Goal: Task Accomplishment & Management: Manage account settings

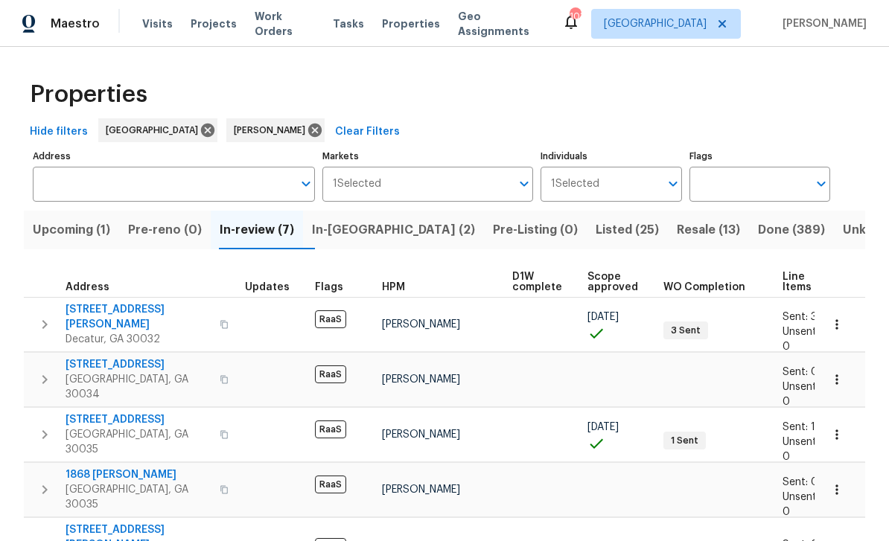
click at [96, 232] on span "Upcoming (1)" at bounding box center [71, 230] width 77 height 21
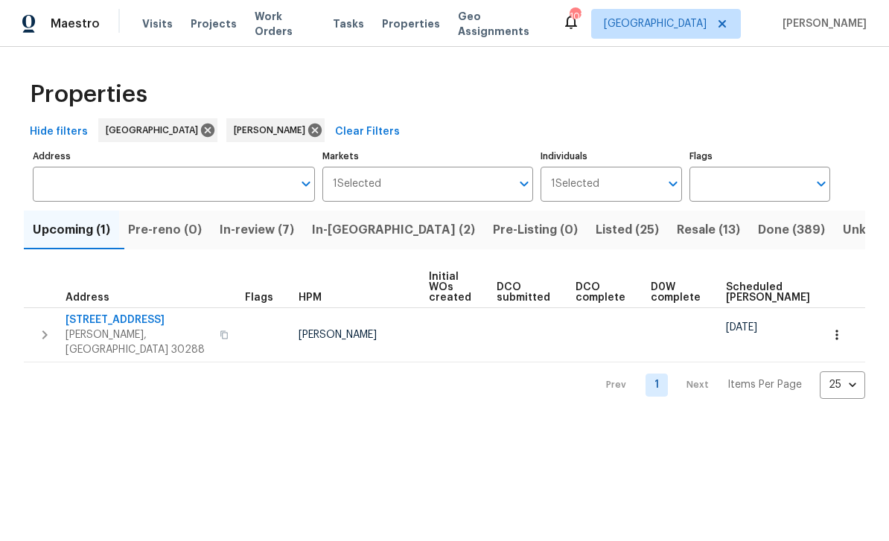
click at [668, 245] on button "Resale (13)" at bounding box center [708, 230] width 81 height 39
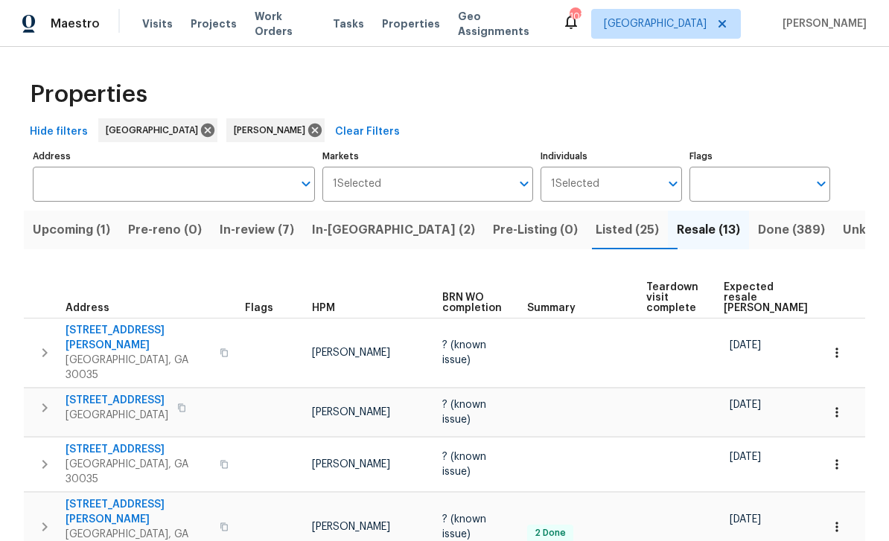
click at [276, 39] on div "Maestro Visits Projects Work Orders Tasks Properties Geo Assignments 103 Atlant…" at bounding box center [444, 23] width 889 height 47
click at [285, 28] on span "Work Orders" at bounding box center [285, 24] width 60 height 30
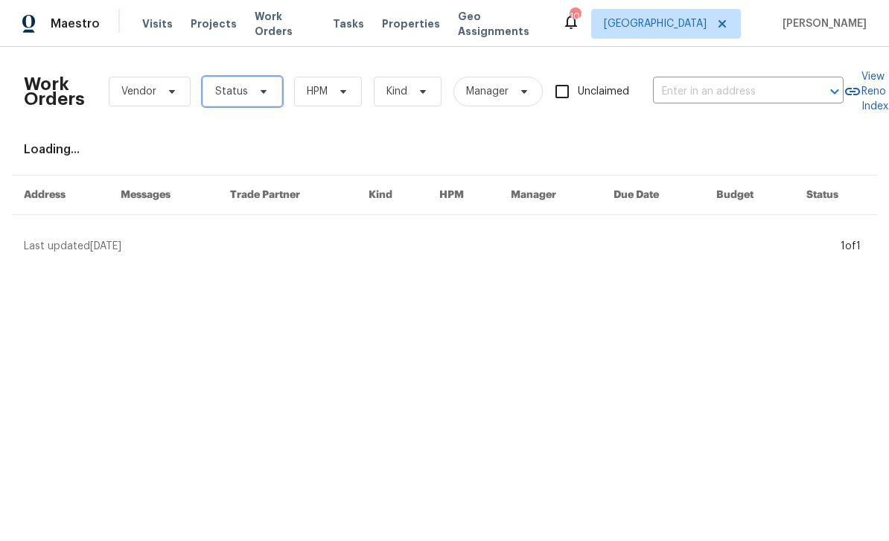
click at [258, 95] on icon at bounding box center [264, 92] width 12 height 12
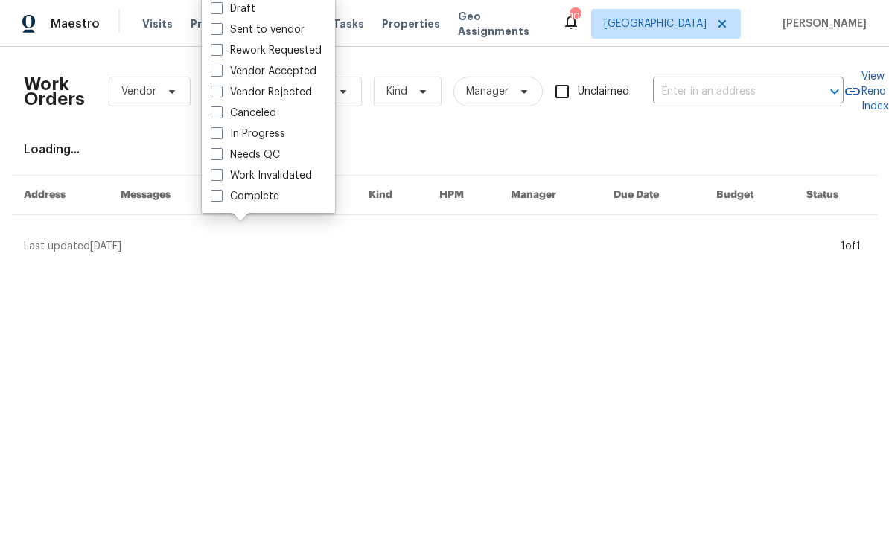
click at [282, 135] on label "In Progress" at bounding box center [248, 134] width 74 height 15
click at [220, 135] on input "In Progress" at bounding box center [216, 132] width 10 height 10
checkbox input "true"
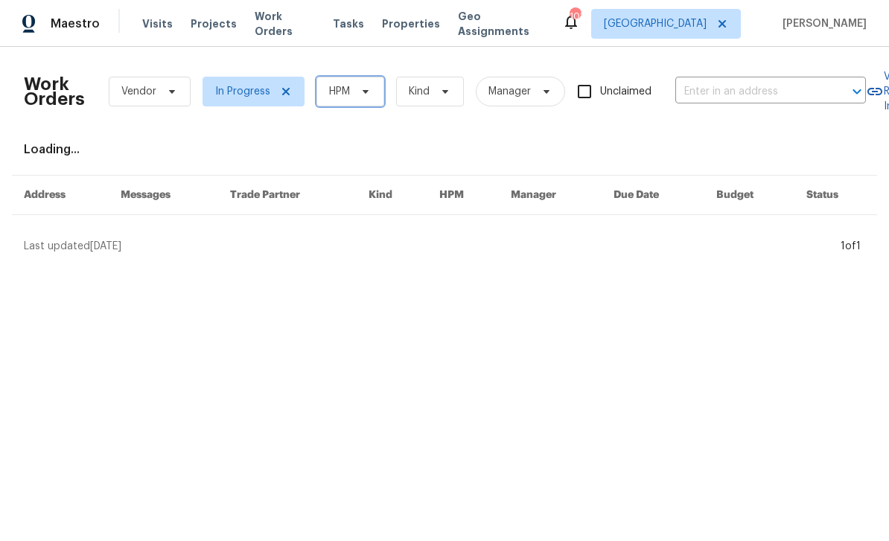
click at [360, 95] on icon at bounding box center [366, 92] width 12 height 12
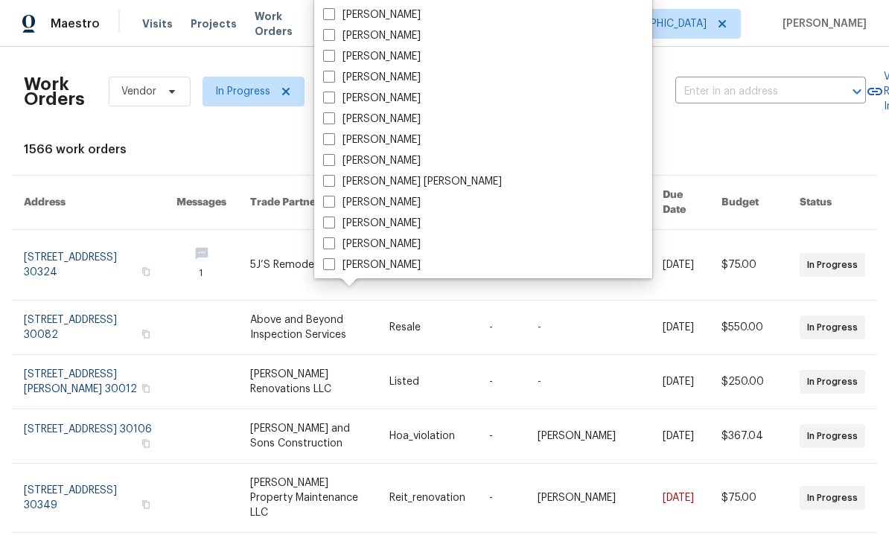
scroll to position [617, 0]
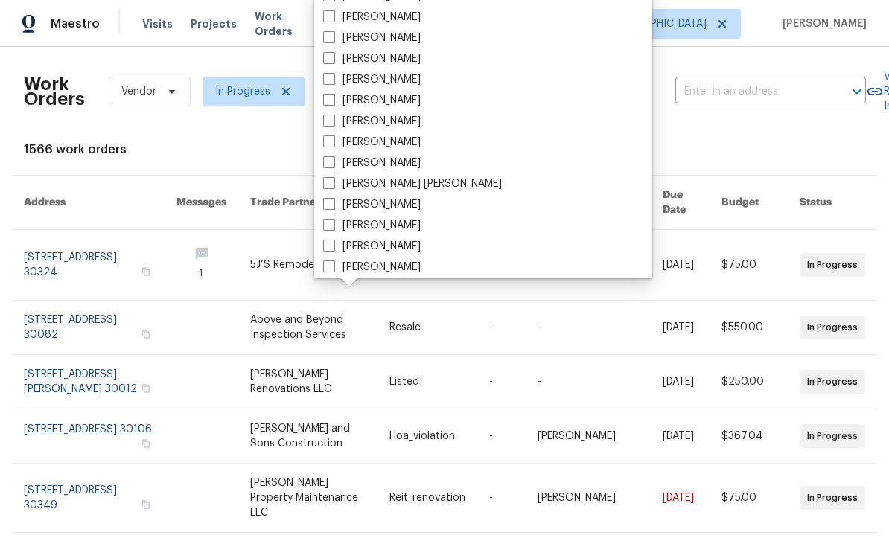
click at [390, 81] on label "[PERSON_NAME]" at bounding box center [372, 79] width 98 height 15
click at [333, 81] on input "[PERSON_NAME]" at bounding box center [328, 77] width 10 height 10
checkbox input "true"
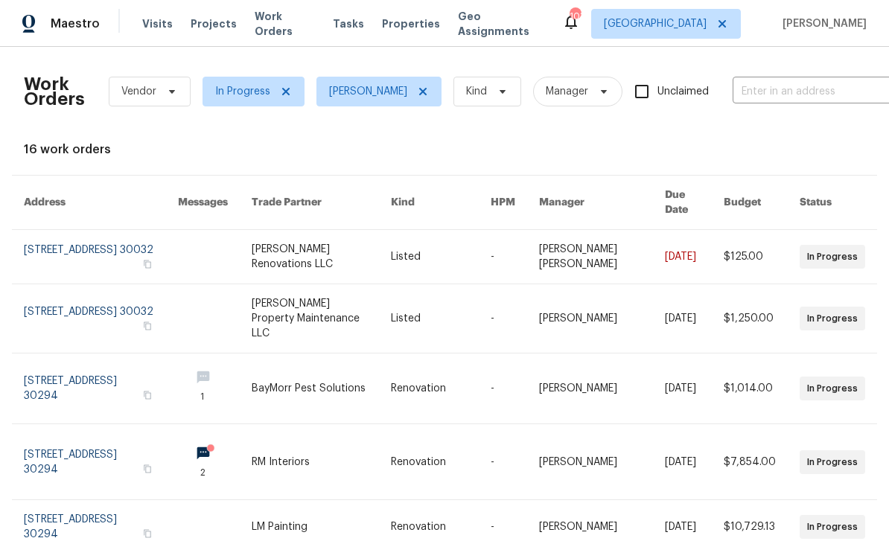
click at [95, 249] on link at bounding box center [101, 257] width 154 height 54
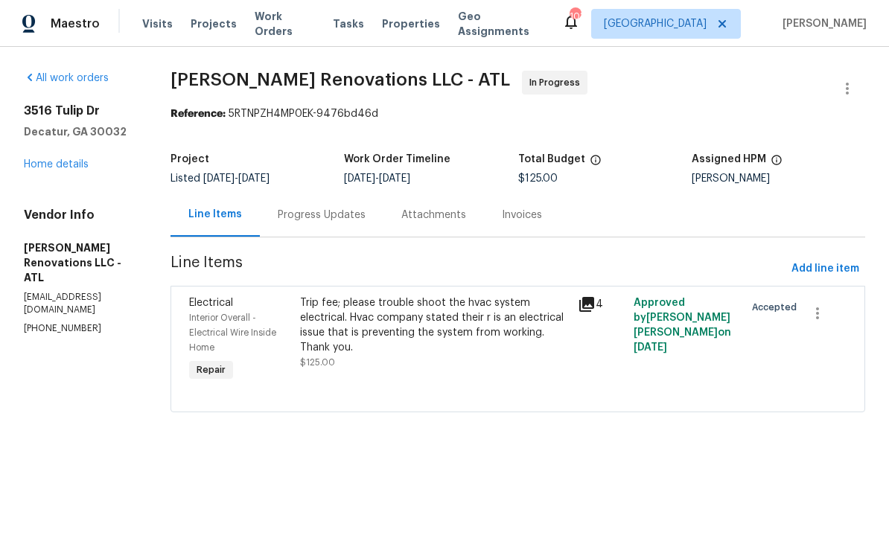
click at [362, 219] on div "Progress Updates" at bounding box center [322, 215] width 88 height 15
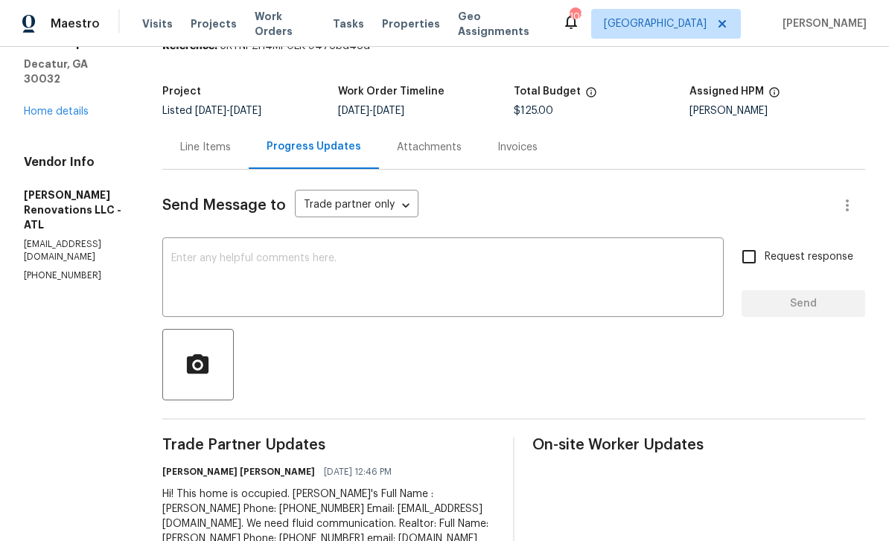
click at [73, 107] on link "Home details" at bounding box center [56, 112] width 65 height 10
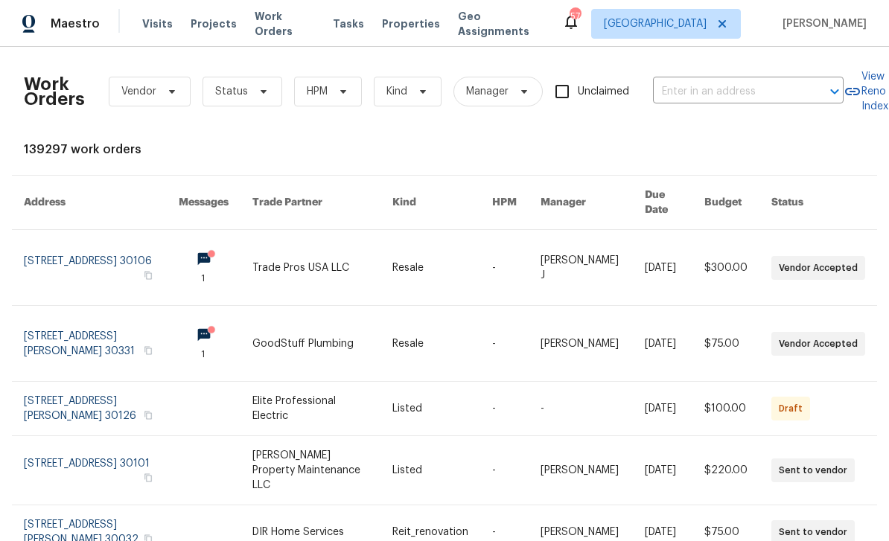
click at [687, 92] on input "text" at bounding box center [727, 91] width 149 height 23
type input "188 lo"
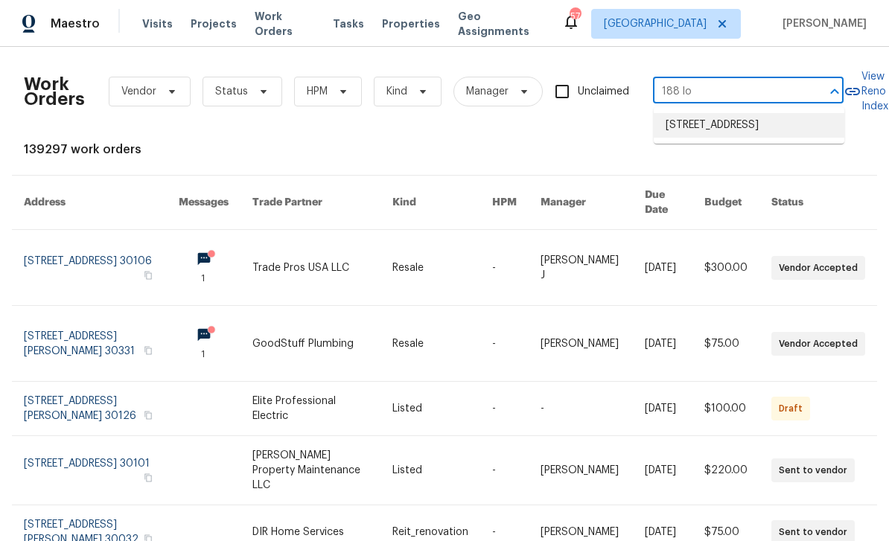
click at [744, 138] on li "188 Lost Lake Trl, Villa Rica, GA 30180" at bounding box center [749, 125] width 191 height 25
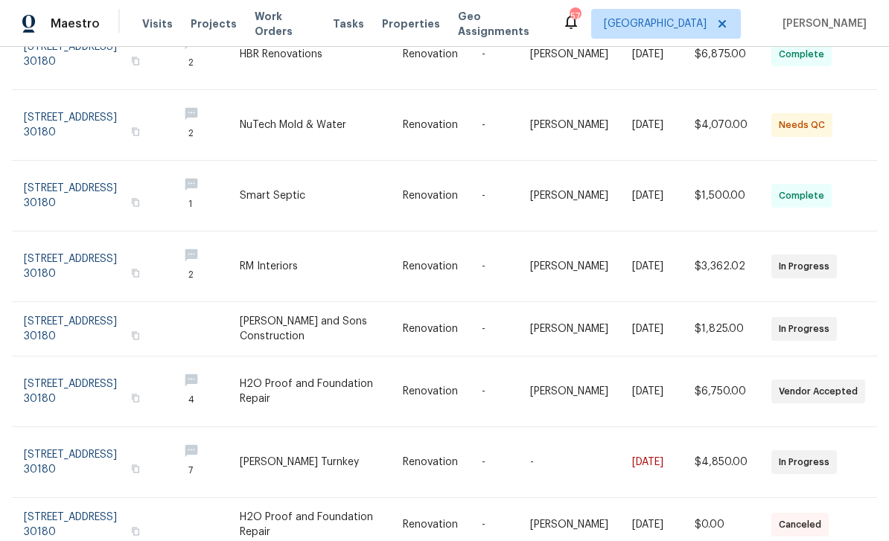
scroll to position [335, 1]
click at [100, 448] on link at bounding box center [95, 463] width 142 height 70
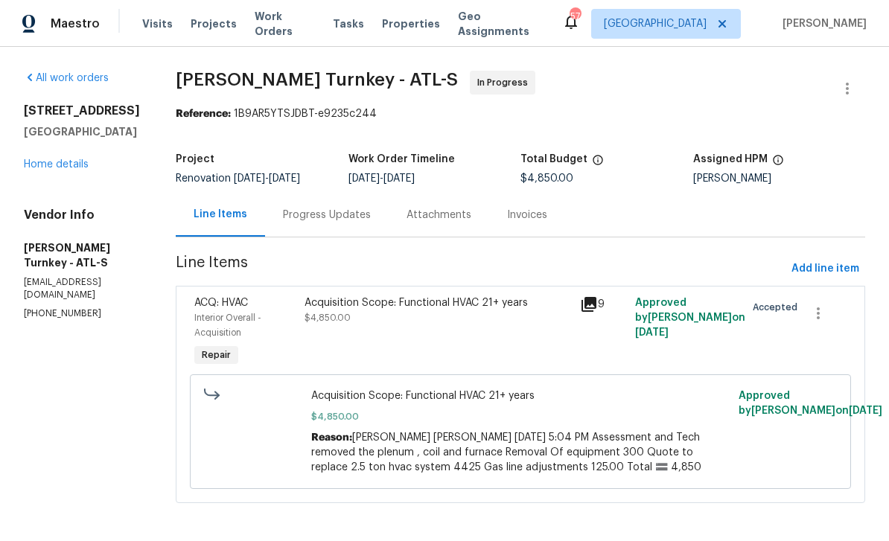
click at [353, 221] on div "Progress Updates" at bounding box center [327, 215] width 88 height 15
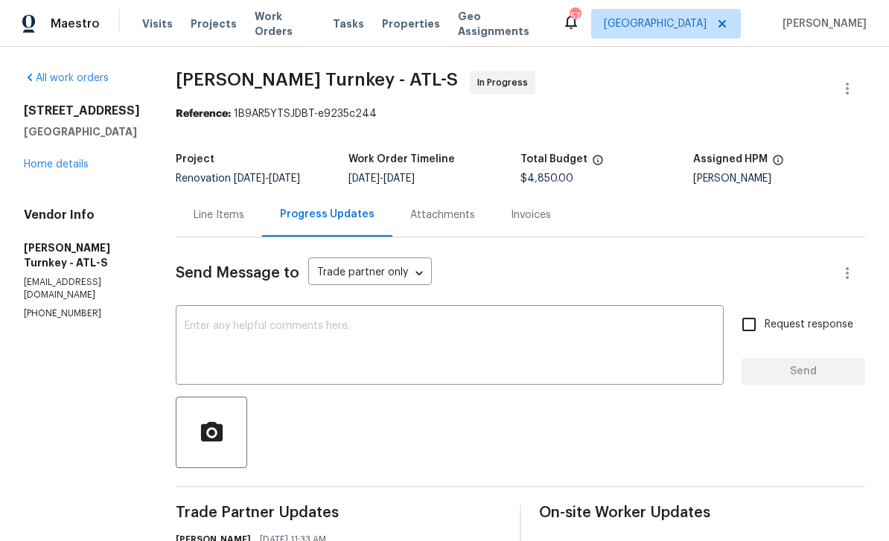
click at [76, 168] on link "Home details" at bounding box center [56, 164] width 65 height 10
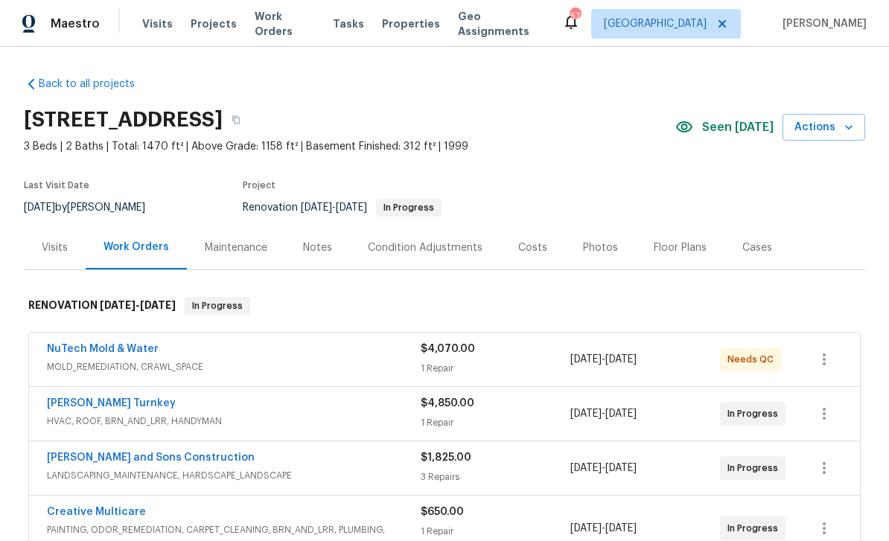
click at [112, 348] on link "NuTech Mold & Water" at bounding box center [103, 349] width 112 height 10
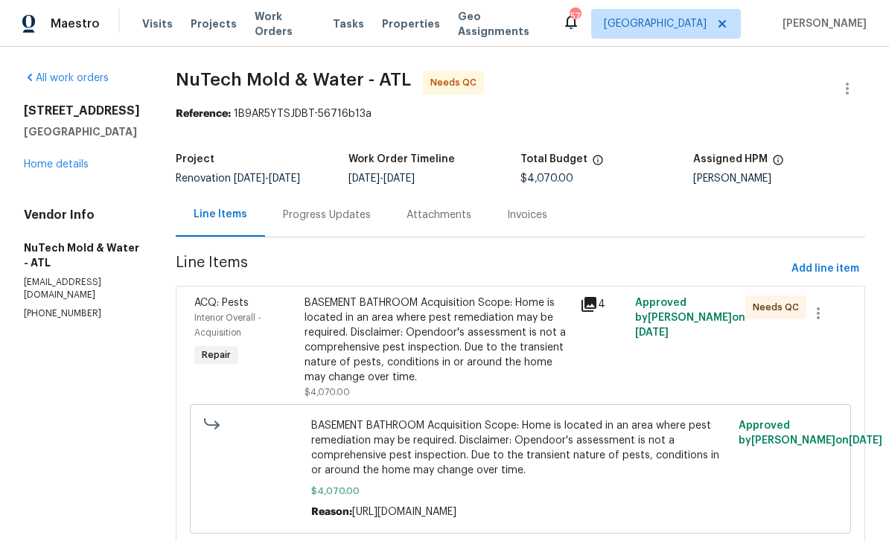
click at [583, 308] on icon at bounding box center [589, 304] width 15 height 15
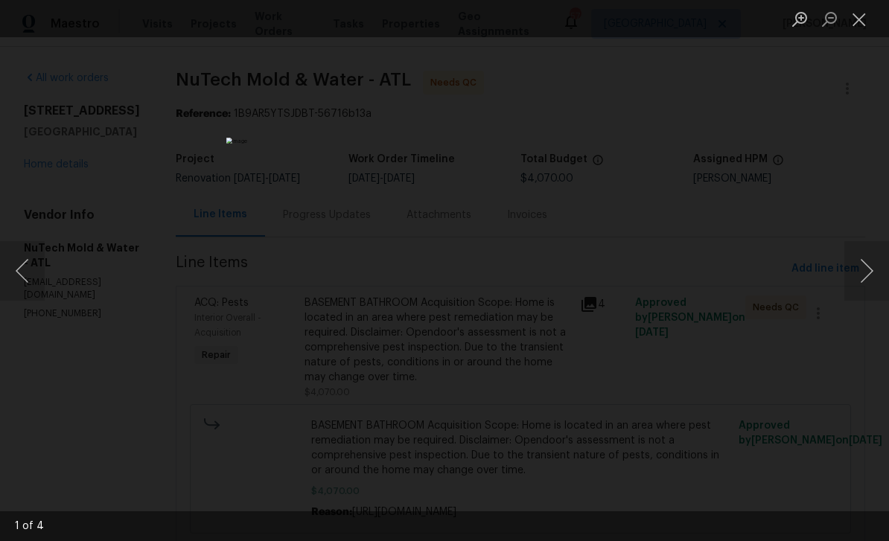
click at [863, 270] on button "Next image" at bounding box center [867, 271] width 45 height 60
click at [852, 269] on button "Next image" at bounding box center [867, 271] width 45 height 60
click at [859, 269] on button "Next image" at bounding box center [867, 271] width 45 height 60
click at [864, 270] on button "Next image" at bounding box center [867, 271] width 45 height 60
click at [859, 19] on button "Close lightbox" at bounding box center [860, 19] width 30 height 26
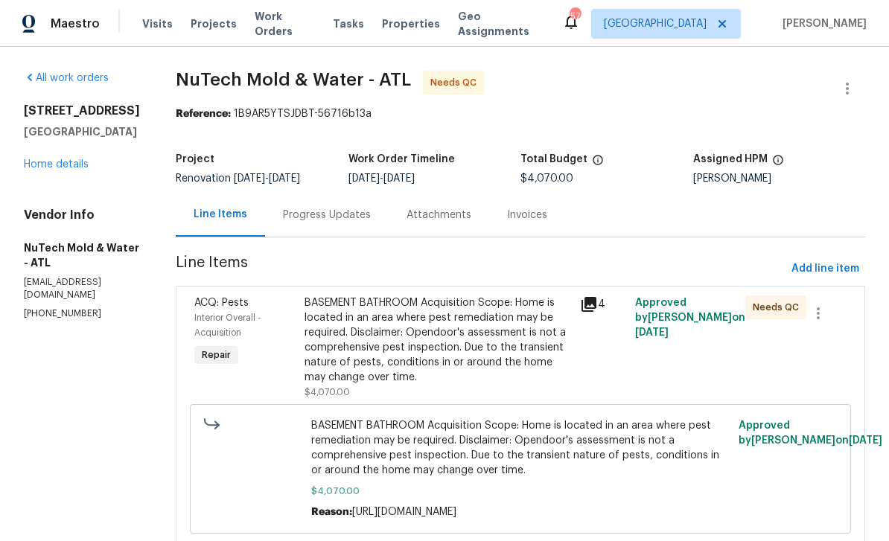
click at [79, 170] on link "Home details" at bounding box center [56, 164] width 65 height 10
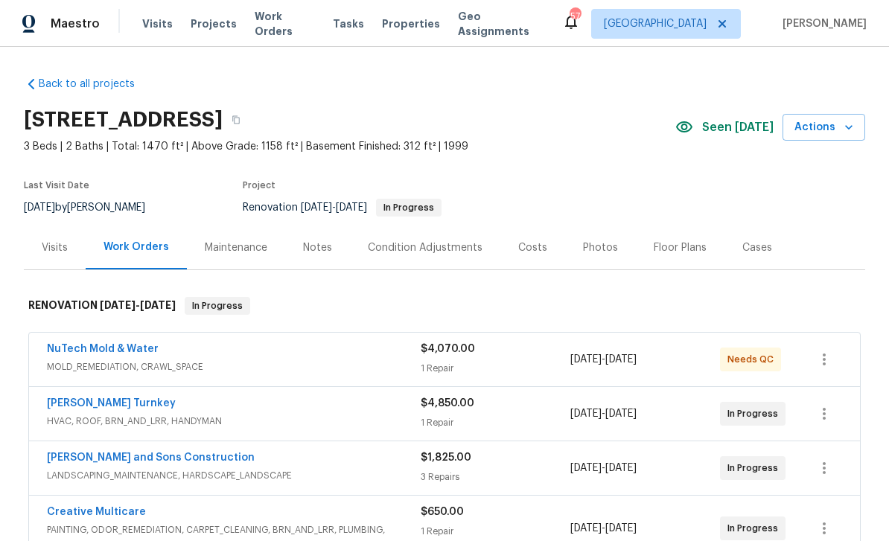
click at [289, 27] on span "Work Orders" at bounding box center [285, 24] width 60 height 30
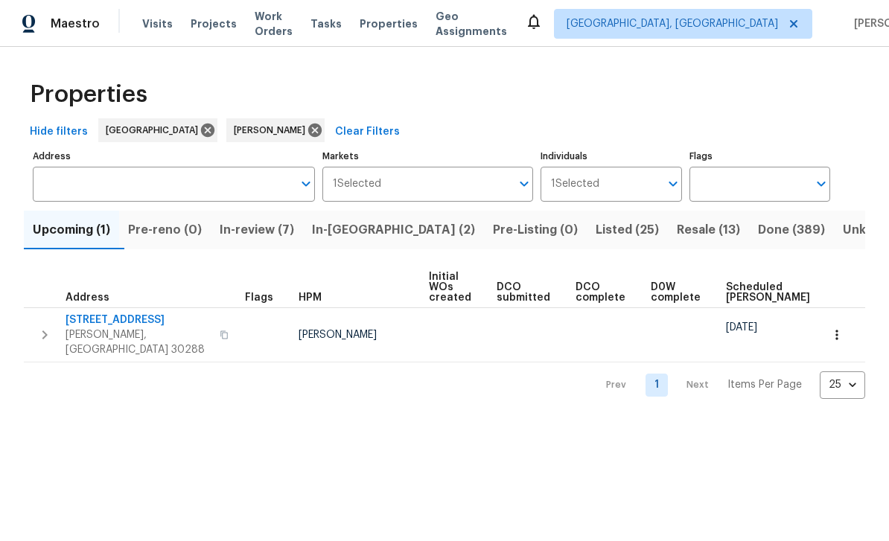
click at [134, 324] on span "1841 Cedar Walk Ln" at bounding box center [138, 320] width 145 height 15
click at [294, 235] on span "In-review (7)" at bounding box center [257, 230] width 74 height 21
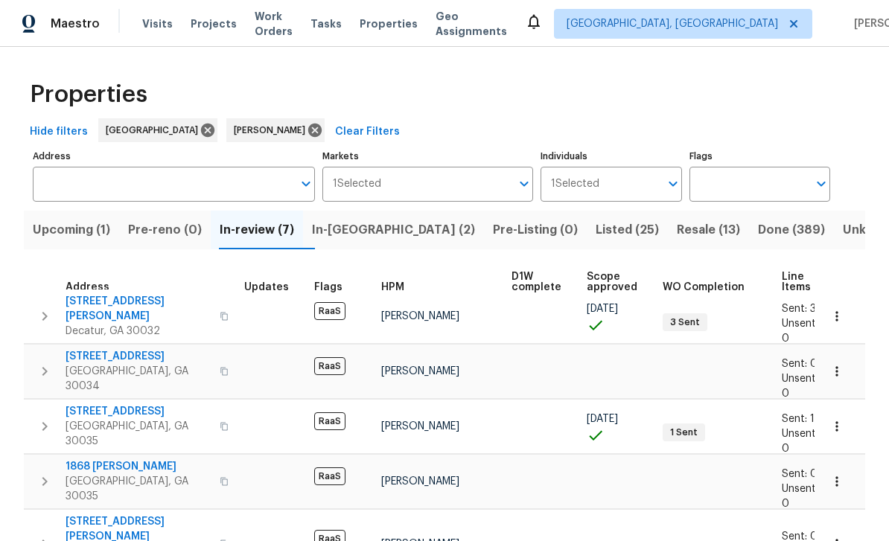
scroll to position [8, 1]
click at [366, 238] on span "In-reno (2)" at bounding box center [393, 230] width 163 height 21
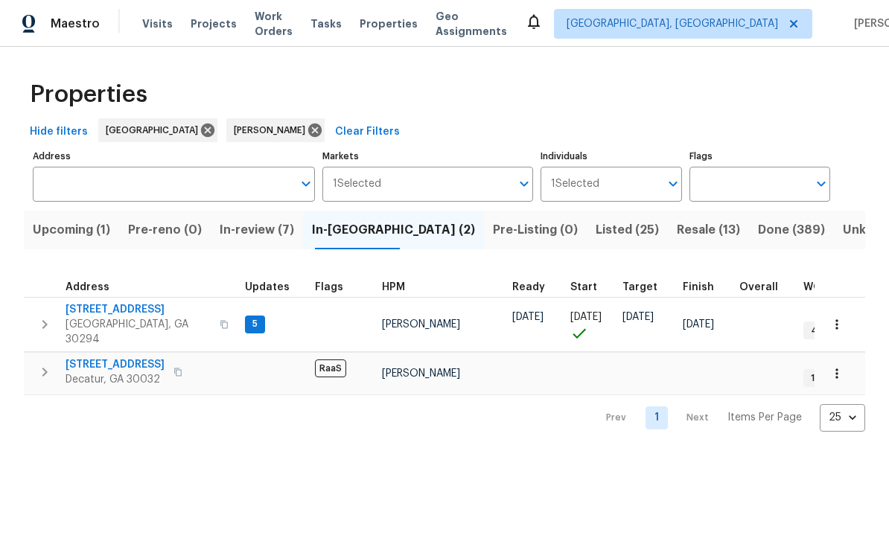
click at [143, 311] on span "[STREET_ADDRESS]" at bounding box center [138, 309] width 145 height 15
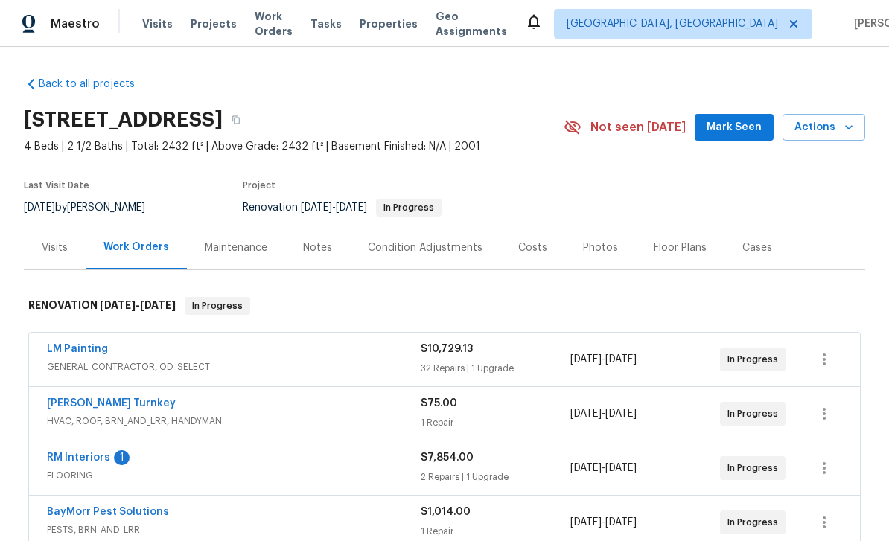
click at [101, 457] on link "RM Interiors" at bounding box center [78, 458] width 63 height 10
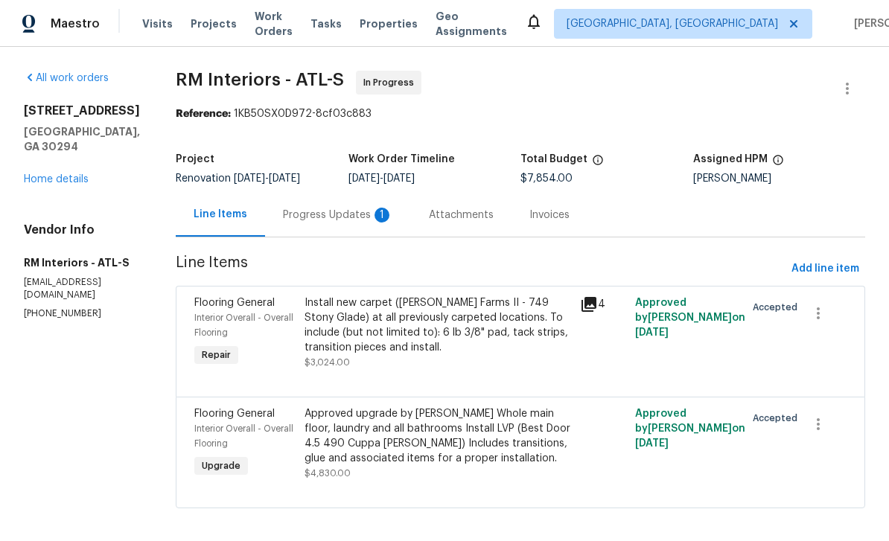
click at [357, 213] on div "Progress Updates 1" at bounding box center [338, 215] width 110 height 15
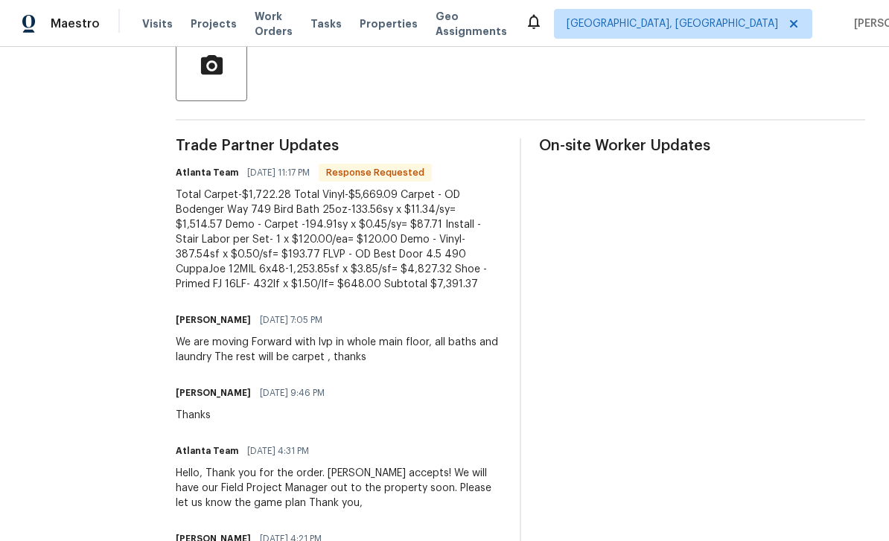
scroll to position [369, 0]
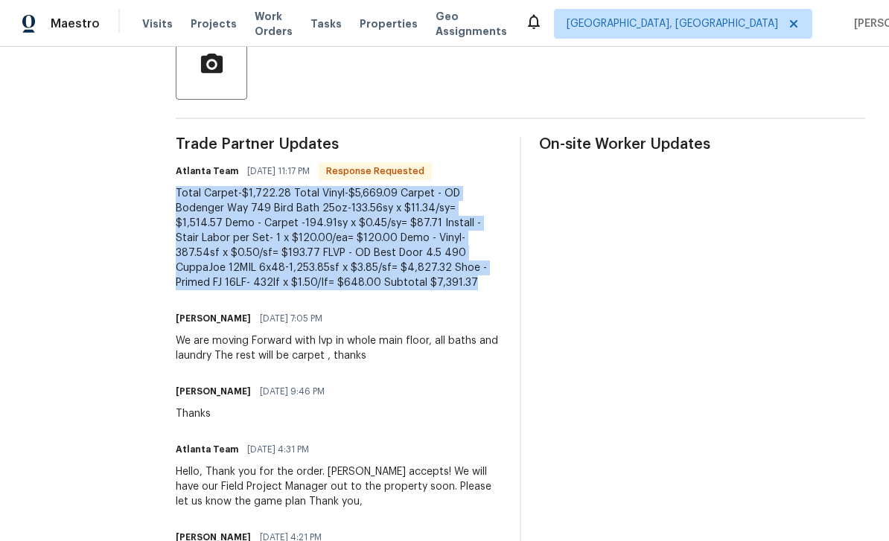
copy div "Total Carpet-$1,722.28 Total Vinyl-$5,669.09 Carpet - OD Bodenger Way 749 Bird …"
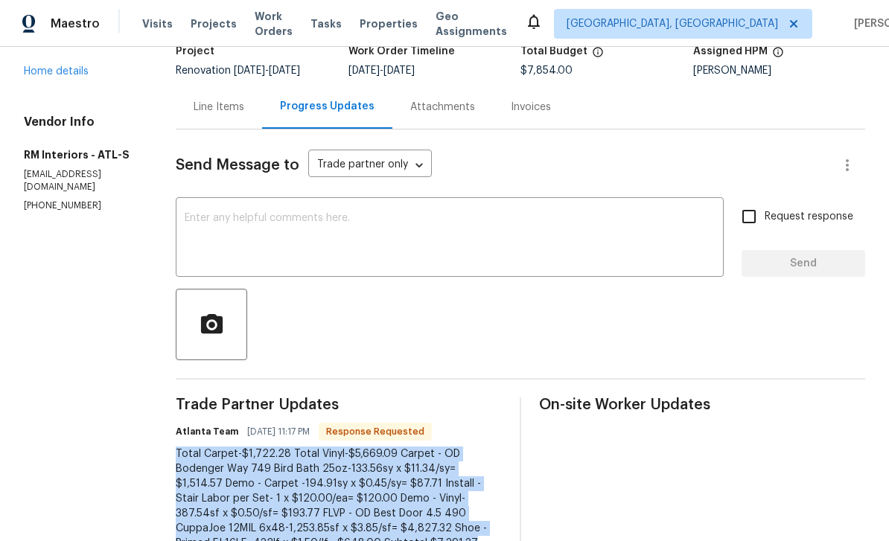
scroll to position [115, 0]
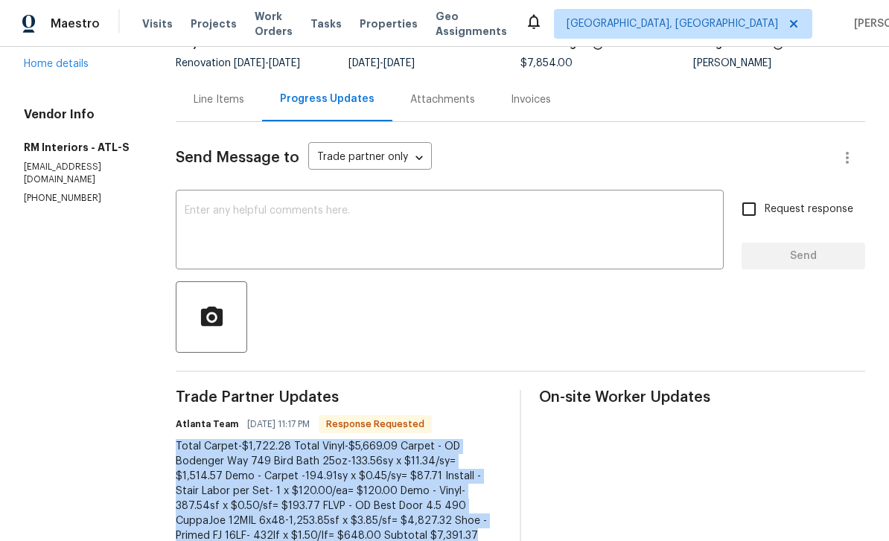
click at [232, 101] on div "Line Items" at bounding box center [219, 99] width 86 height 44
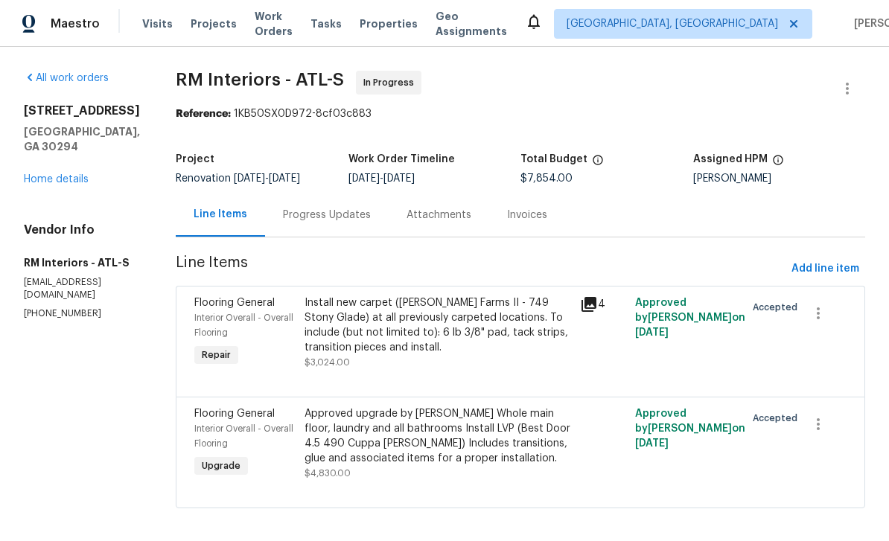
scroll to position [12, 0]
click at [425, 338] on div "Install new carpet ([PERSON_NAME] Farms II - 749 Stony Glade) at all previously…" at bounding box center [438, 326] width 267 height 60
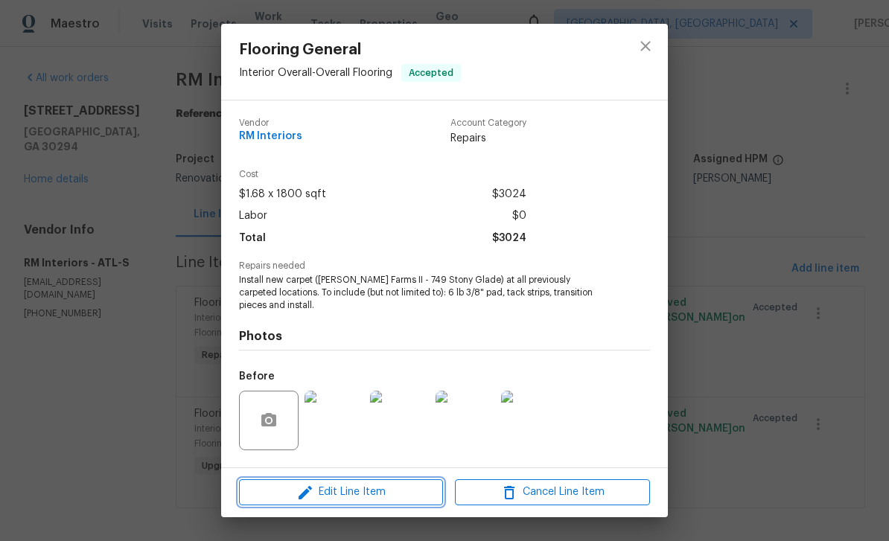
click at [384, 489] on span "Edit Line Item" at bounding box center [341, 492] width 195 height 19
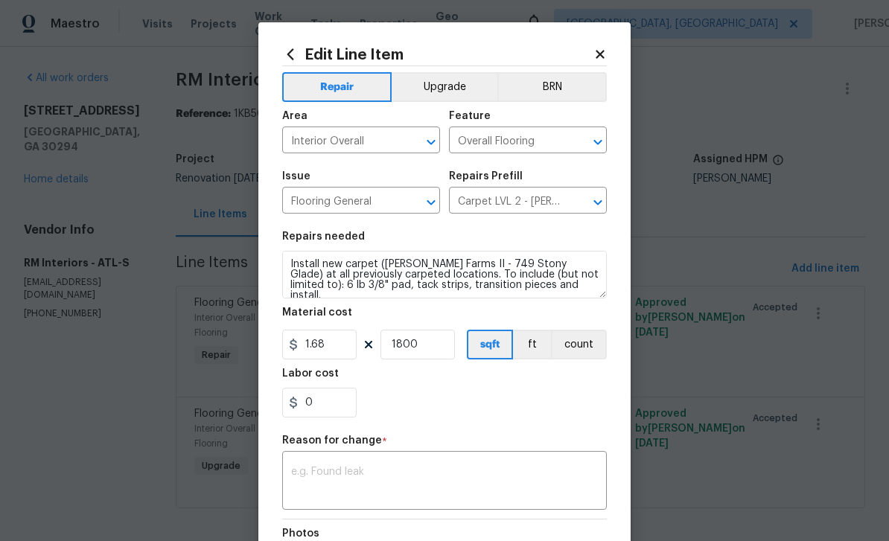
click at [376, 479] on textarea at bounding box center [444, 482] width 307 height 31
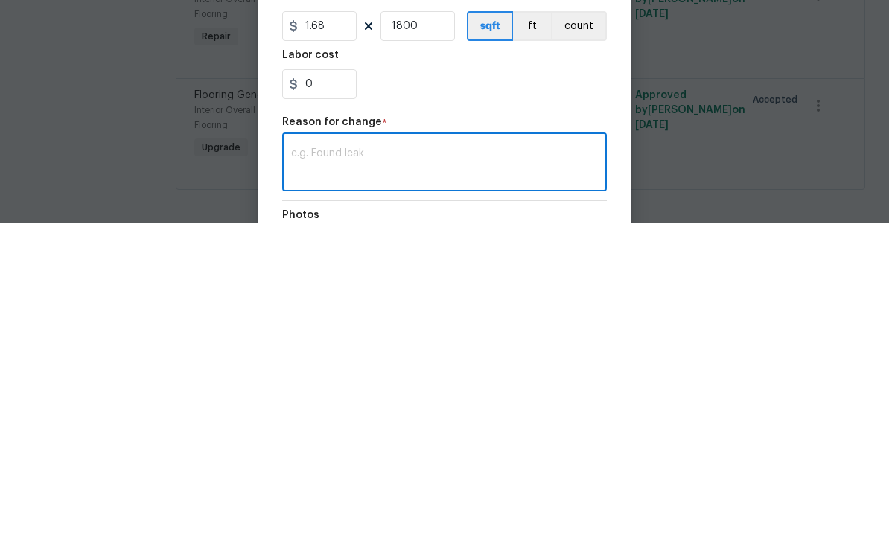
click at [340, 467] on textarea at bounding box center [444, 482] width 307 height 31
paste textarea "Total Carpet-$1,722.28 Total Vinyl-$5,669.09 Carpet - OD Bodenger Way 749 Bird …"
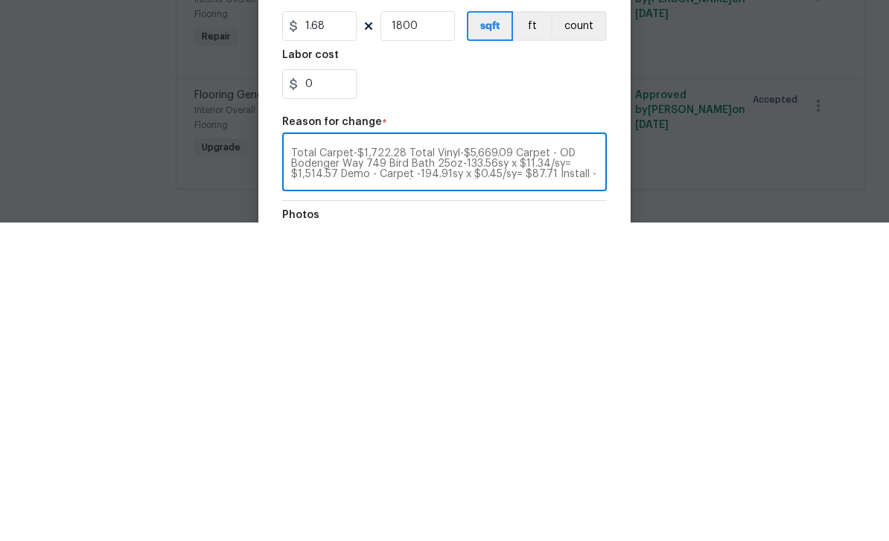
scroll to position [0, 0]
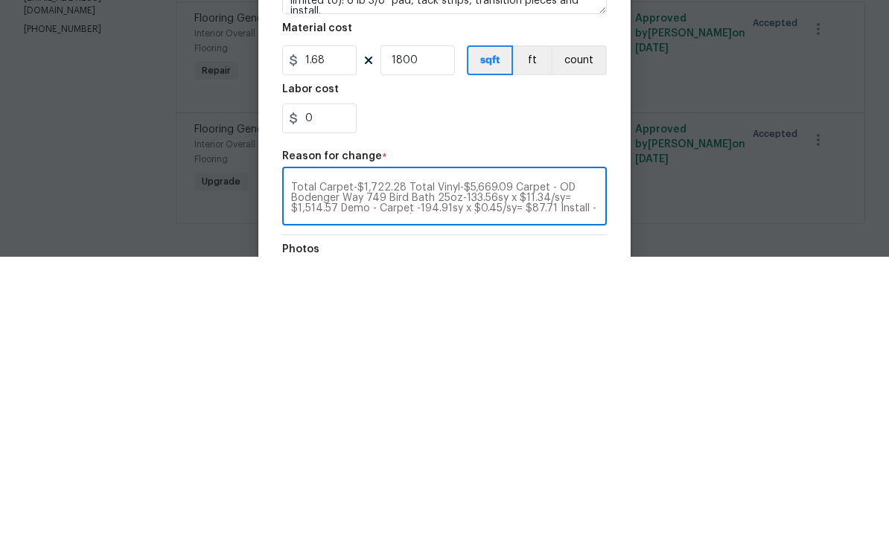
type textarea "Total Carpet-$1,722.28 Total Vinyl-$5,669.09 Carpet - OD Bodenger Way 749 Bird …"
click at [341, 330] on input "1.68" at bounding box center [319, 345] width 74 height 30
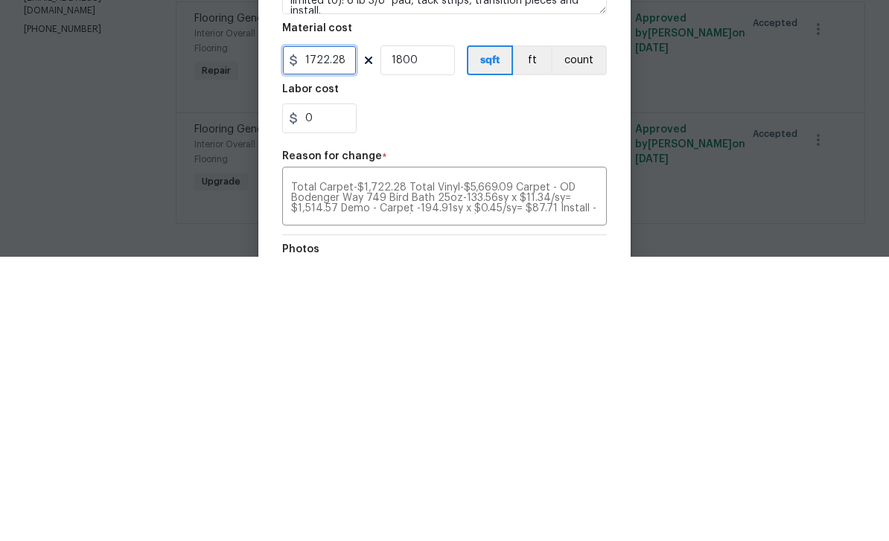
type input "1722.28"
click at [428, 330] on input "1800" at bounding box center [418, 345] width 74 height 30
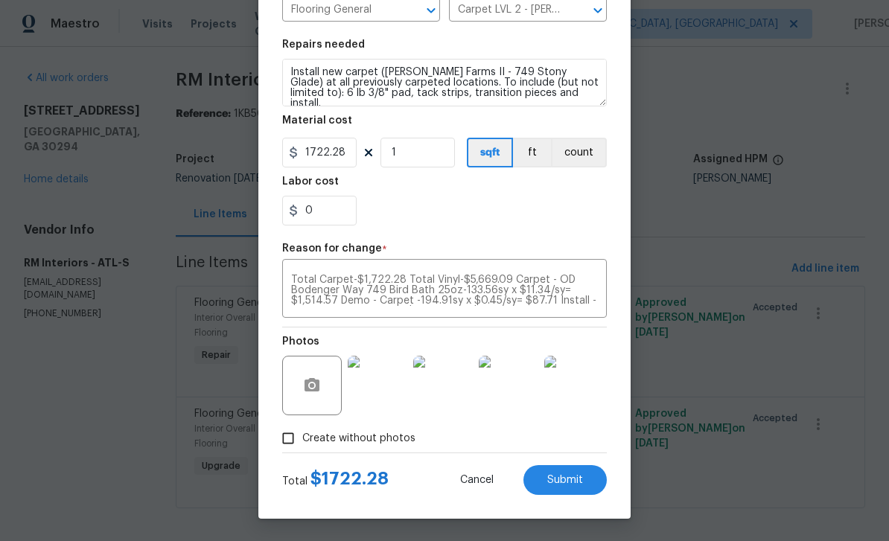
scroll to position [195, 0]
click at [575, 483] on span "Submit" at bounding box center [565, 480] width 36 height 11
type input "1800"
type input "1.68"
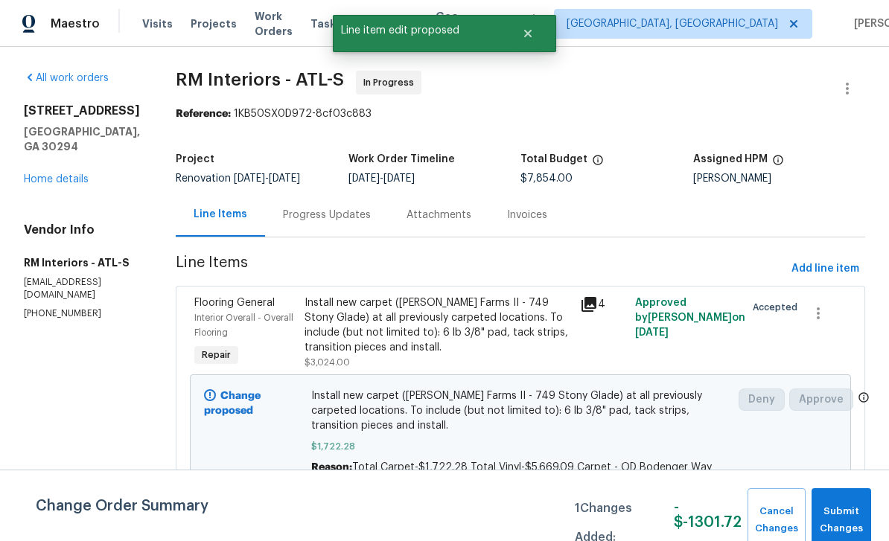
scroll to position [0, 0]
click at [851, 517] on span "Submit Changes" at bounding box center [841, 520] width 45 height 34
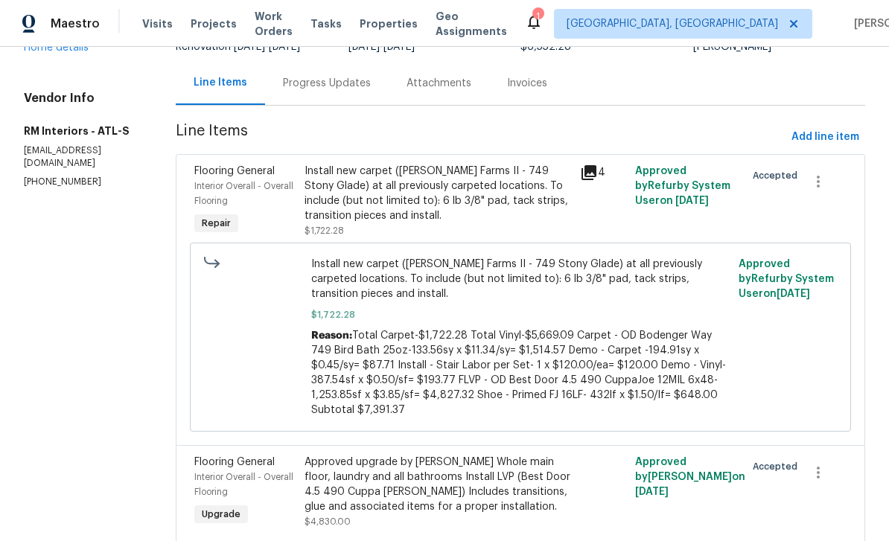
scroll to position [130, 0]
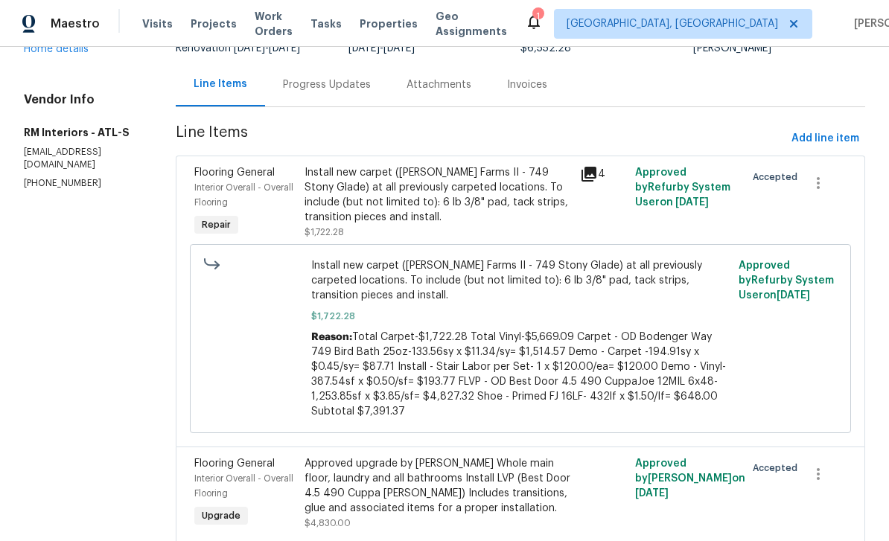
click at [439, 481] on div "Approved upgrade by [PERSON_NAME] Whole main floor, laundry and all bathrooms I…" at bounding box center [438, 487] width 267 height 60
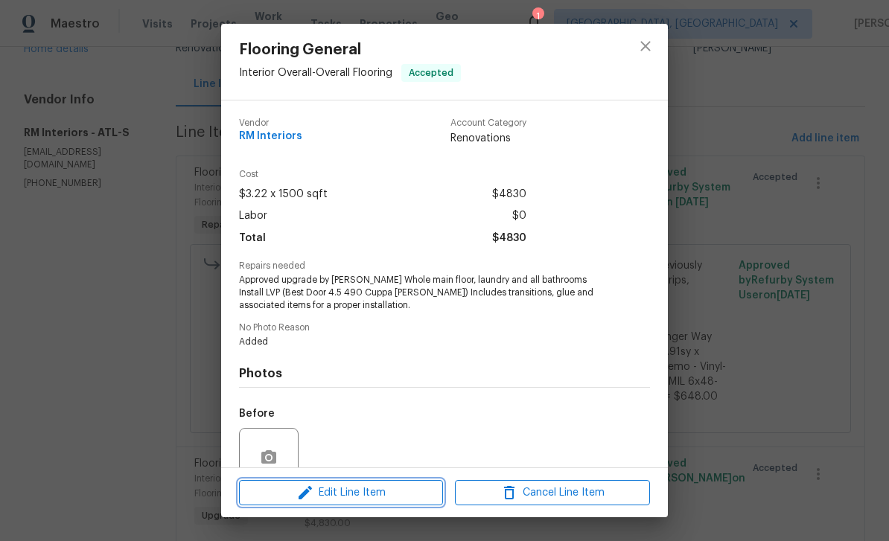
click at [402, 492] on span "Edit Line Item" at bounding box center [341, 493] width 195 height 19
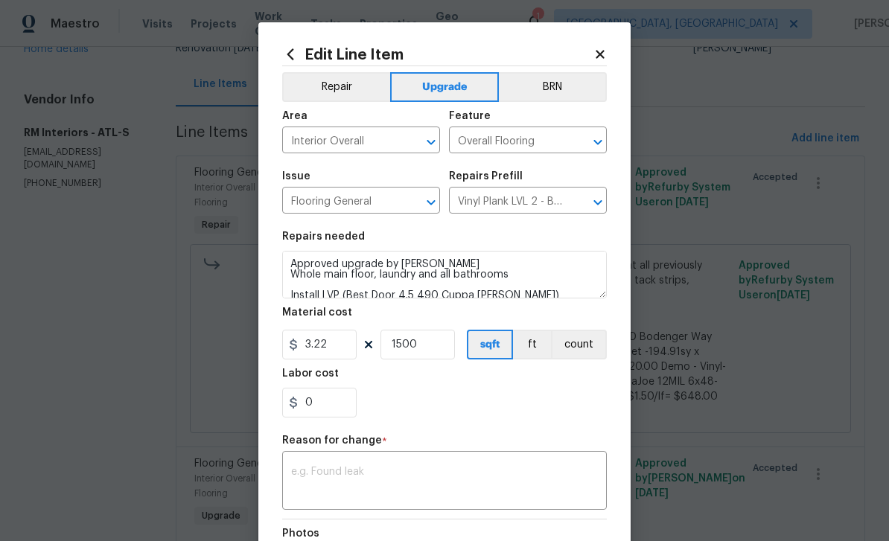
click at [387, 479] on textarea at bounding box center [444, 482] width 307 height 31
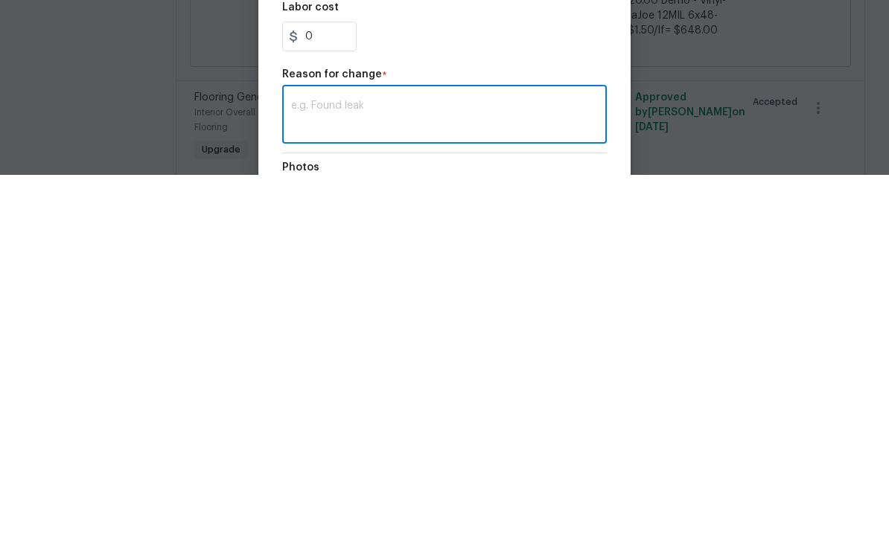
scroll to position [48, 0]
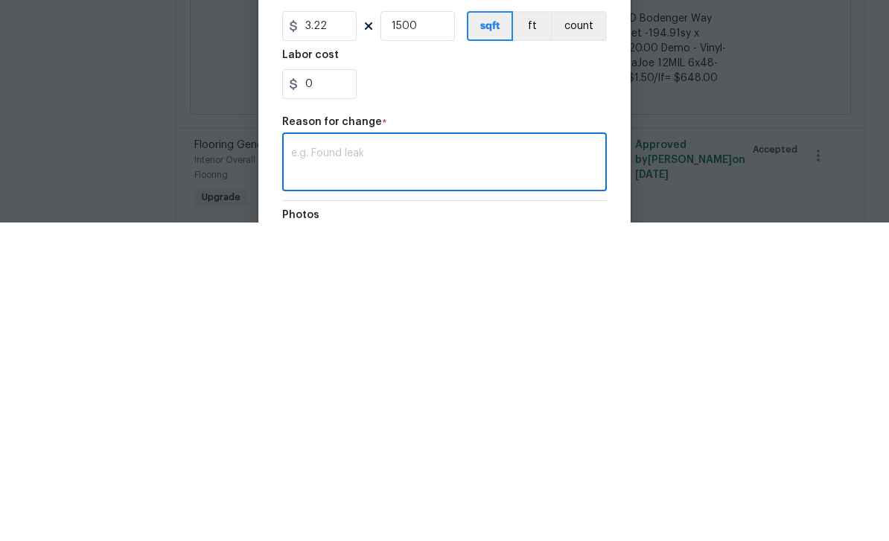
click at [379, 467] on textarea at bounding box center [444, 482] width 307 height 31
paste textarea "Total Carpet-$1,722.28 Total Vinyl-$5,669.09 Carpet - OD Bodenger Way 749 Bird …"
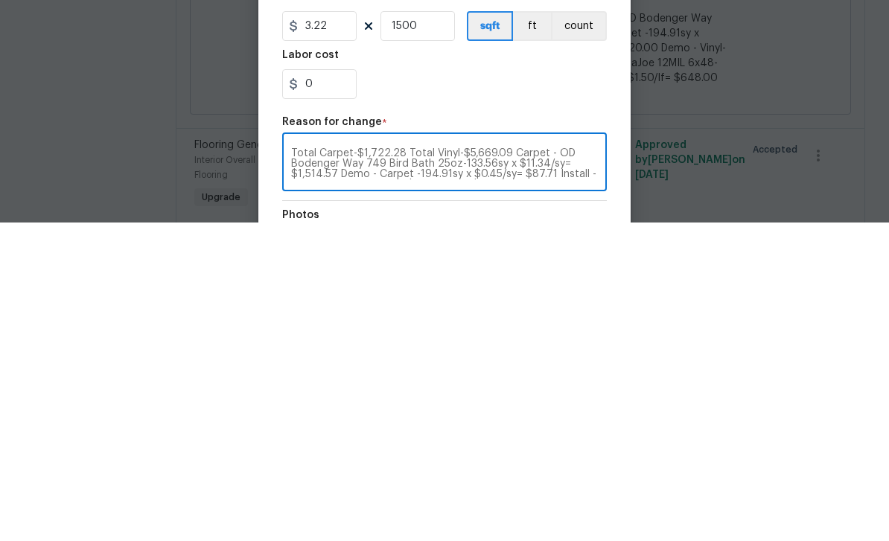
scroll to position [0, 0]
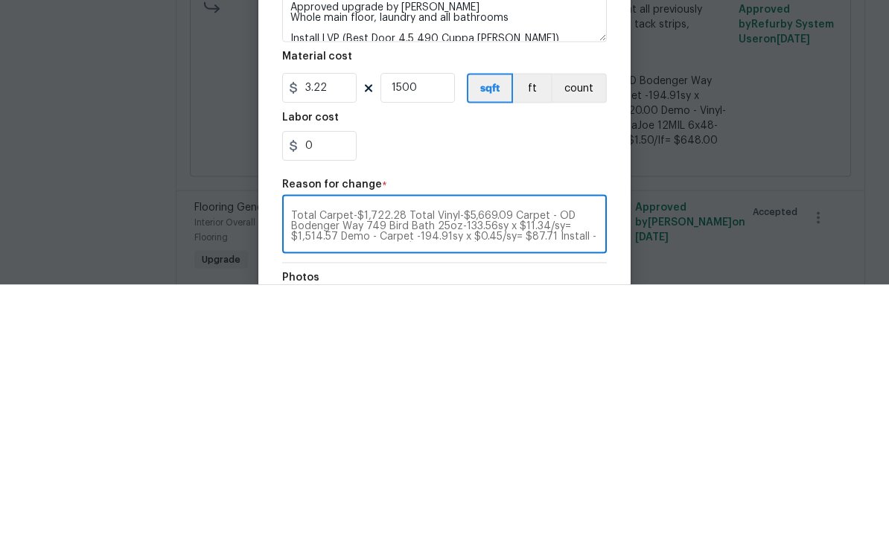
type textarea "Total Carpet-$1,722.28 Total Vinyl-$5,669.09 Carpet - OD Bodenger Way 749 Bird …"
click at [348, 330] on input "3.22" at bounding box center [319, 345] width 74 height 30
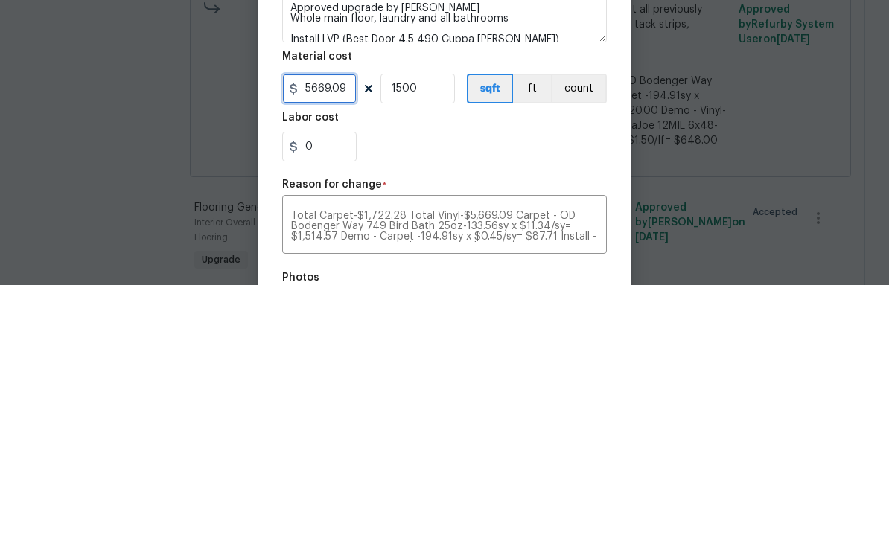
type input "5669.09"
click at [437, 330] on input "1500" at bounding box center [418, 345] width 74 height 30
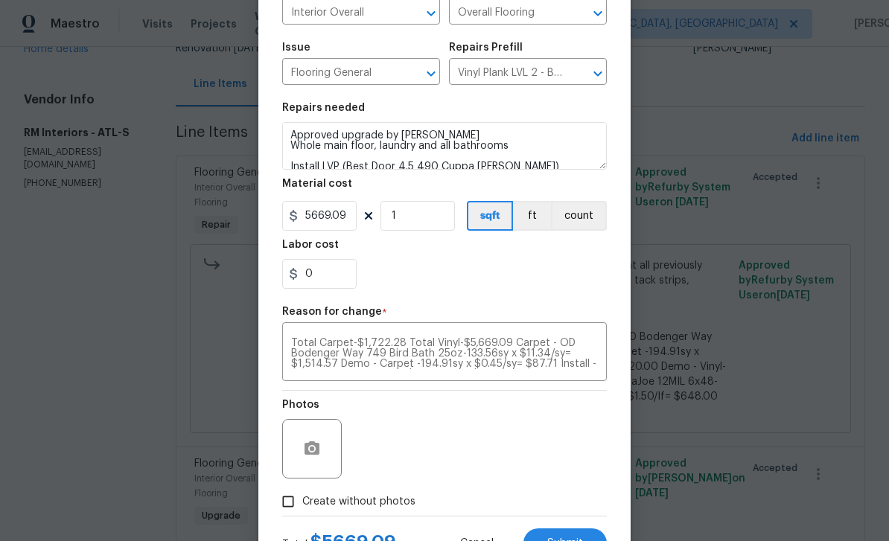
scroll to position [170, 0]
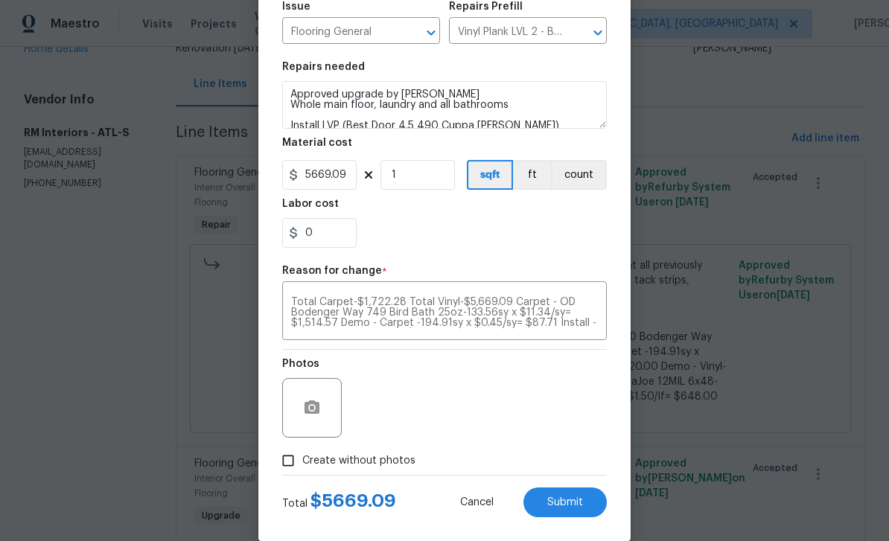
click at [576, 501] on span "Submit" at bounding box center [565, 502] width 36 height 11
type input "1500"
type input "3.22"
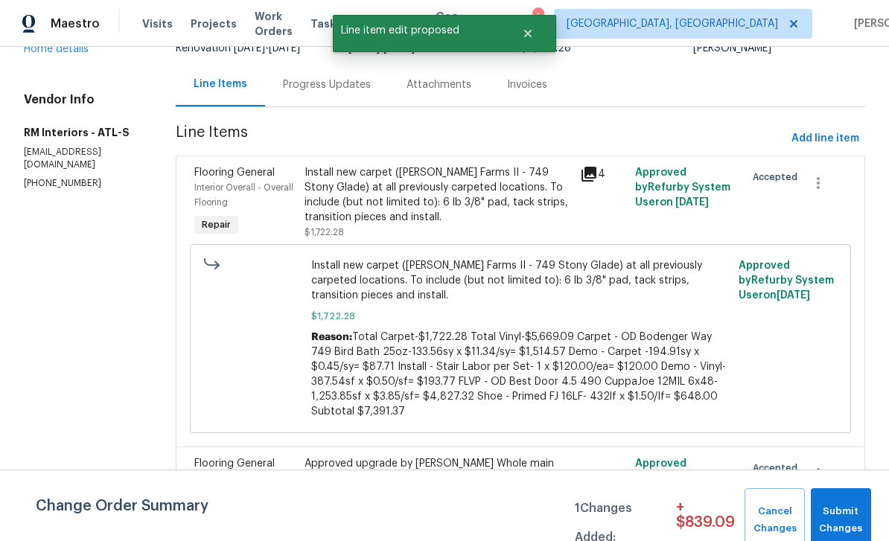
scroll to position [0, 0]
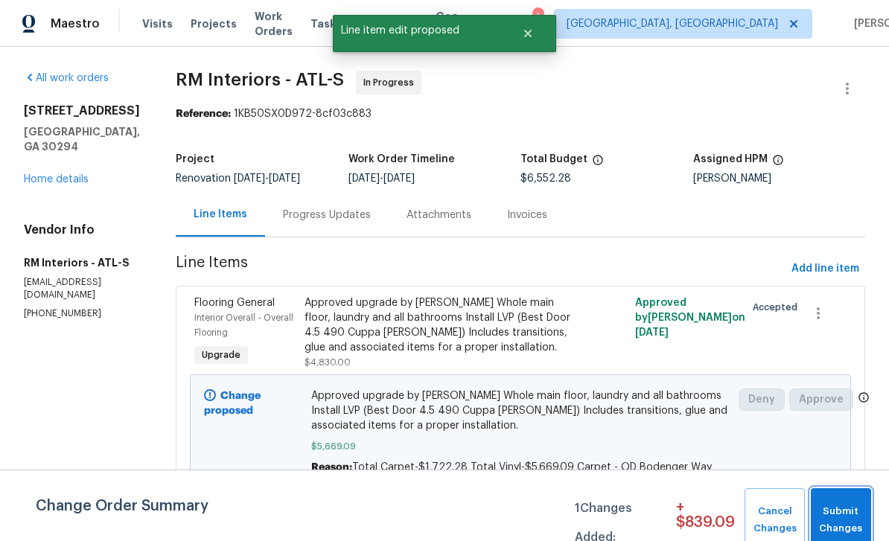
click at [869, 489] on button "Submit Changes" at bounding box center [841, 521] width 60 height 64
click at [871, 491] on div "All work orders 3491 Saddle Creek Ln Ellenwood, GA 30294 Home details Vendor In…" at bounding box center [444, 479] width 889 height 864
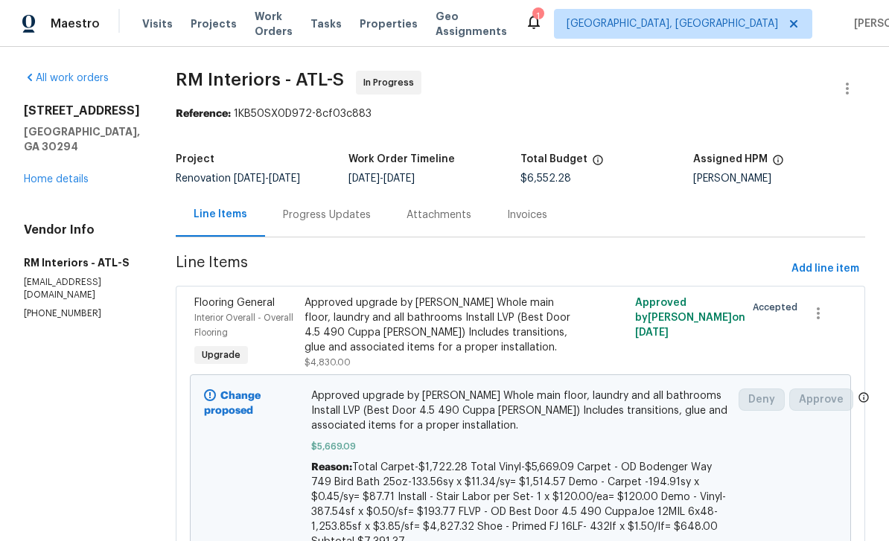
click at [74, 185] on link "Home details" at bounding box center [56, 179] width 65 height 10
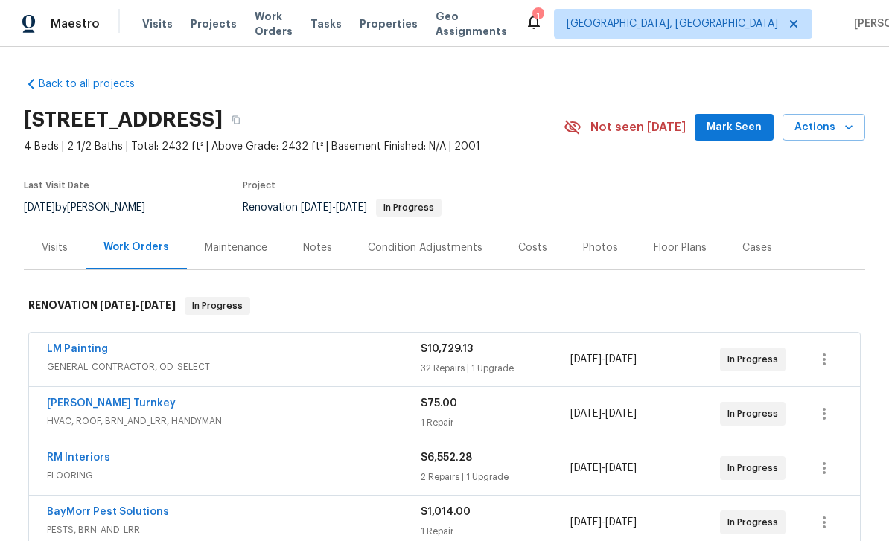
click at [322, 250] on div "Notes" at bounding box center [317, 248] width 29 height 15
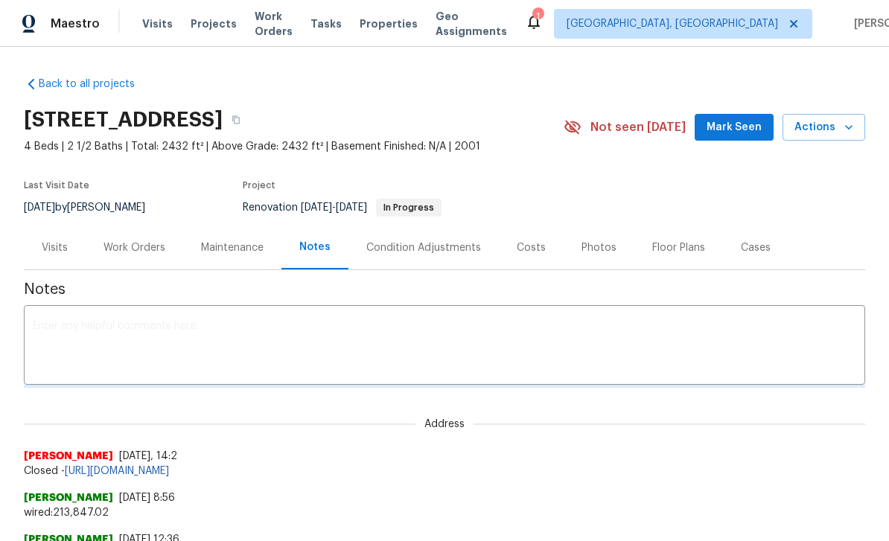
click at [440, 351] on textarea at bounding box center [445, 347] width 824 height 52
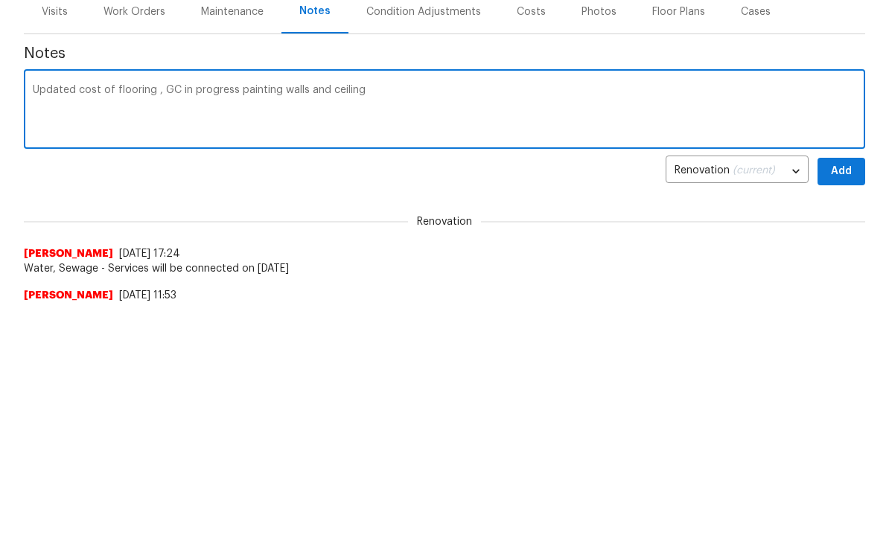
type textarea "Updated cost of flooring , GC in progress painting walls and ceiling"
click at [837, 398] on span "Add" at bounding box center [842, 407] width 24 height 19
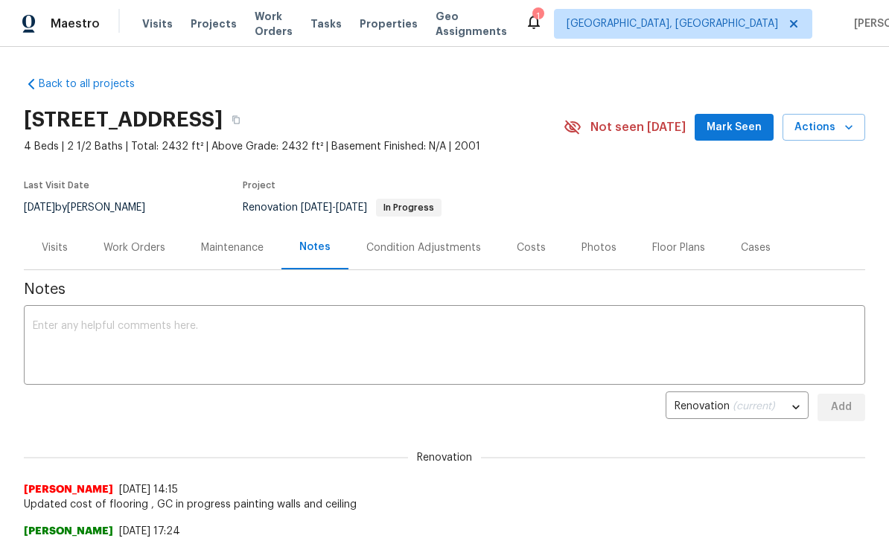
click at [156, 27] on span "Visits" at bounding box center [157, 23] width 31 height 15
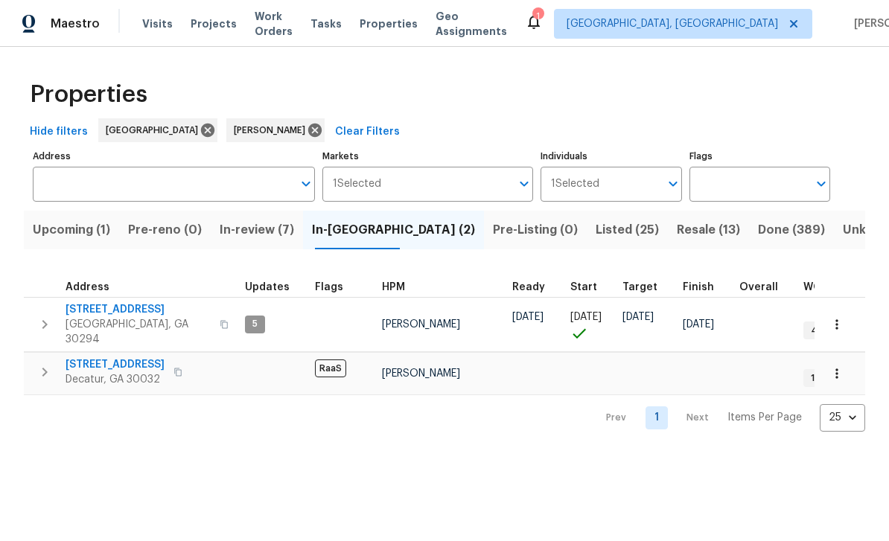
click at [155, 304] on span "[STREET_ADDRESS]" at bounding box center [138, 309] width 145 height 15
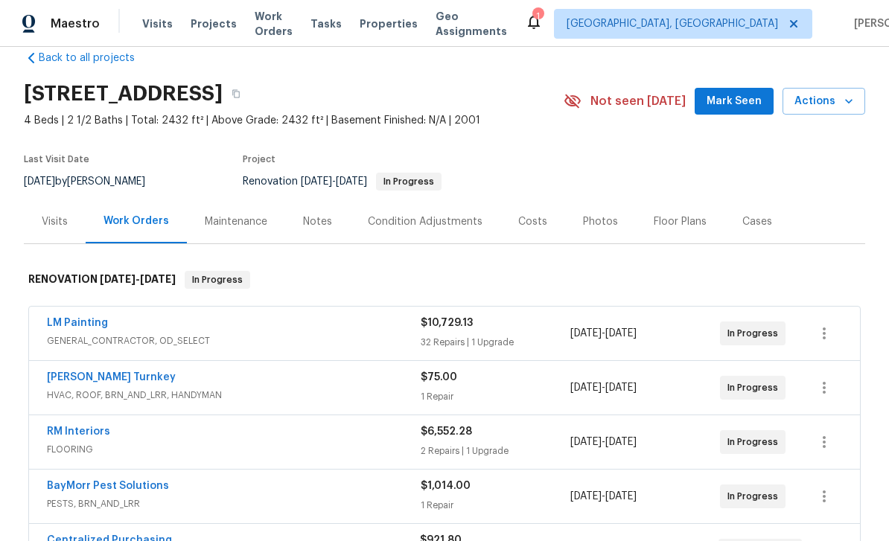
scroll to position [12, 0]
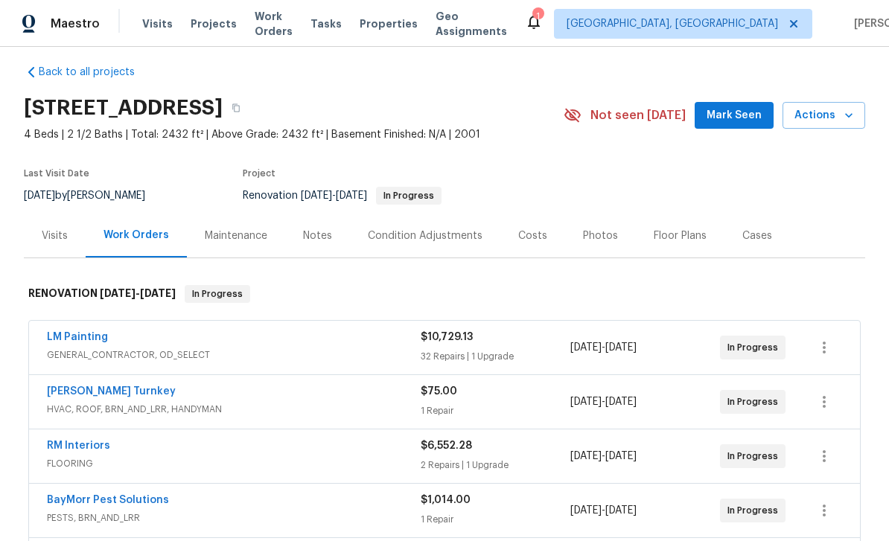
click at [436, 241] on div "Condition Adjustments" at bounding box center [425, 236] width 115 height 15
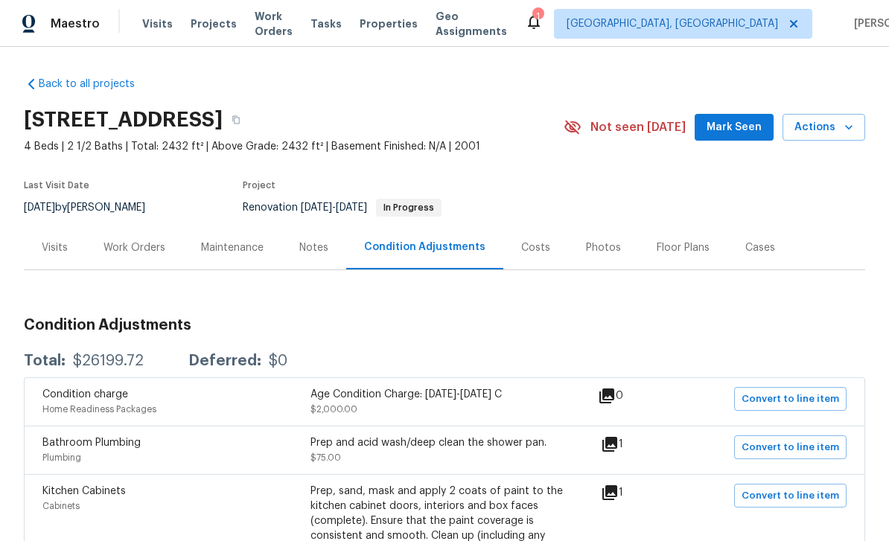
click at [144, 253] on div "Work Orders" at bounding box center [135, 248] width 62 height 15
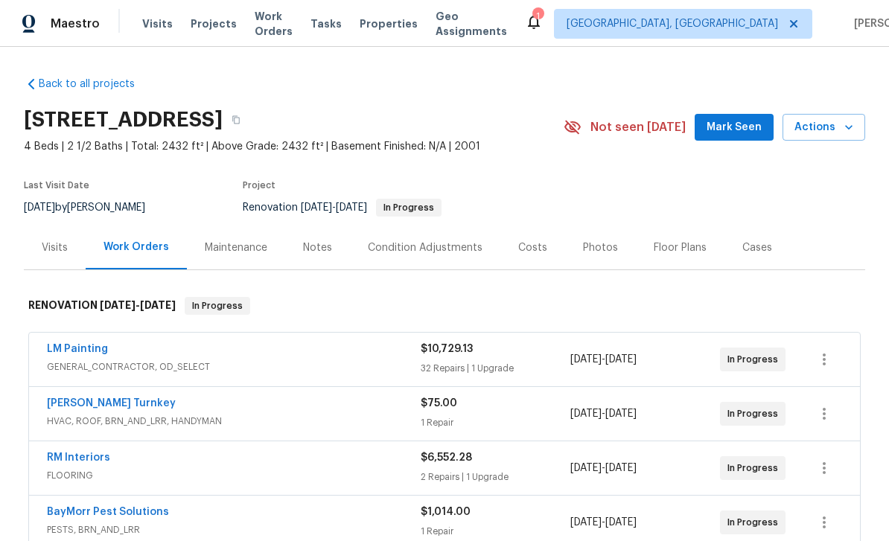
click at [429, 237] on div "Condition Adjustments" at bounding box center [425, 248] width 150 height 44
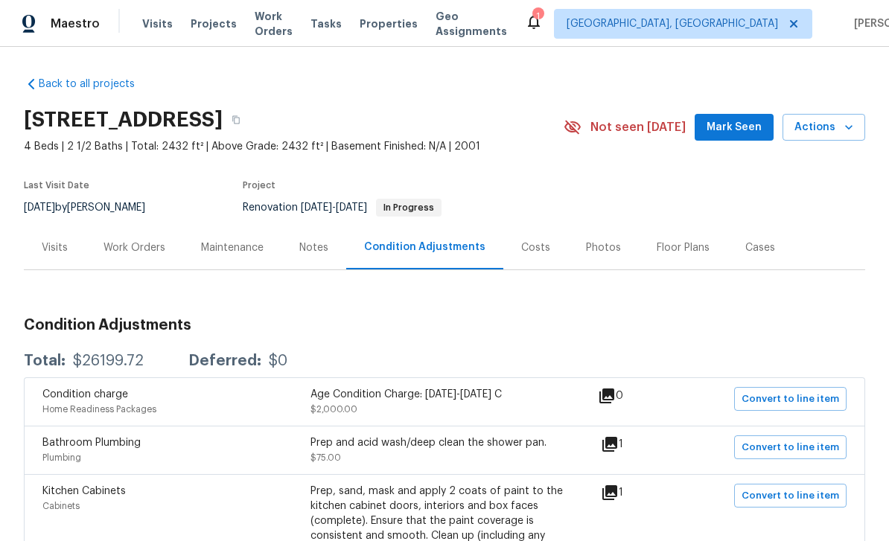
click at [249, 248] on div "Maintenance" at bounding box center [232, 248] width 63 height 15
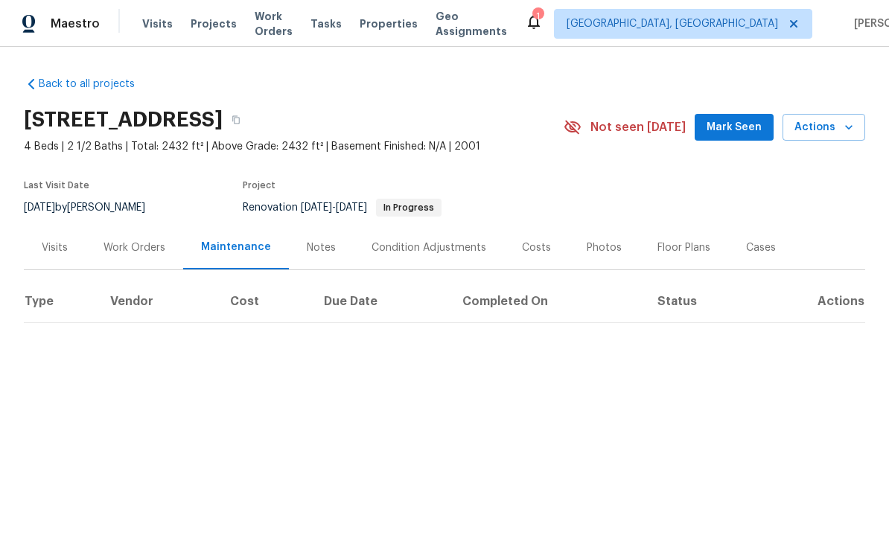
click at [144, 246] on div "Work Orders" at bounding box center [135, 248] width 62 height 15
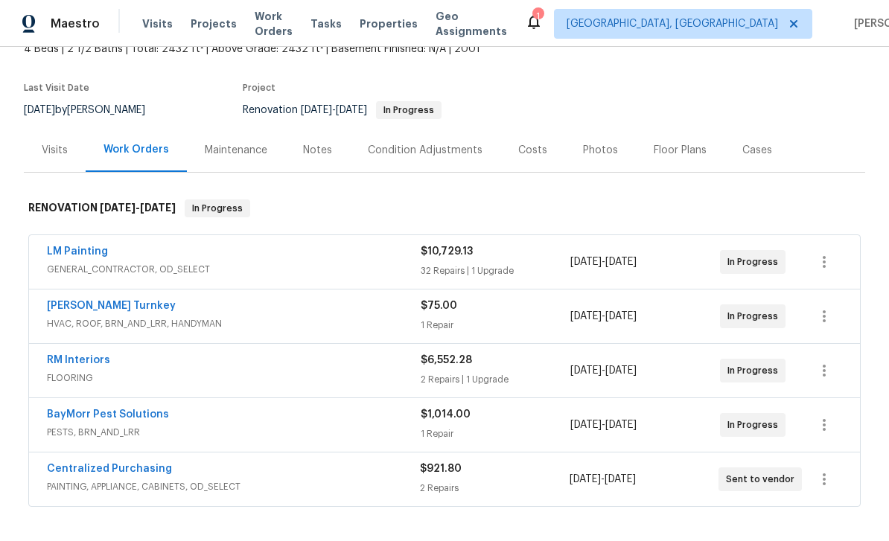
scroll to position [118, 0]
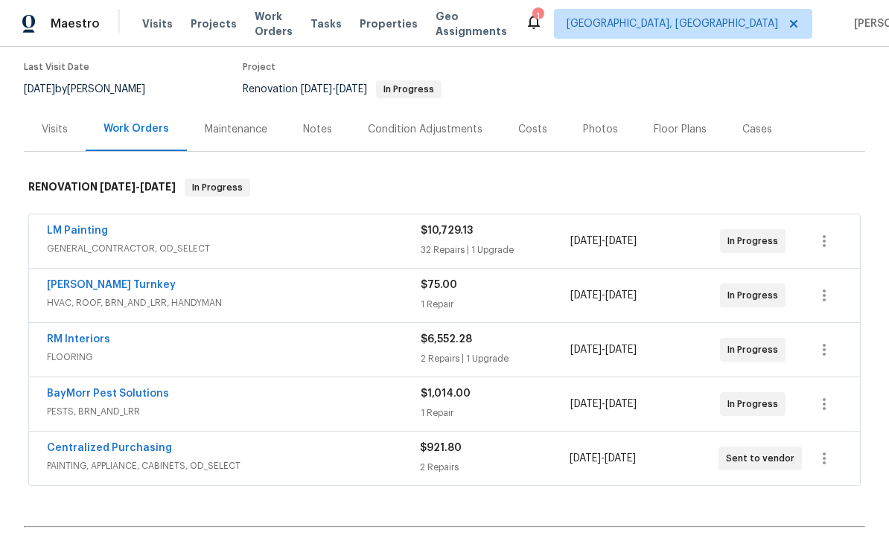
click at [96, 343] on link "RM Interiors" at bounding box center [78, 339] width 63 height 10
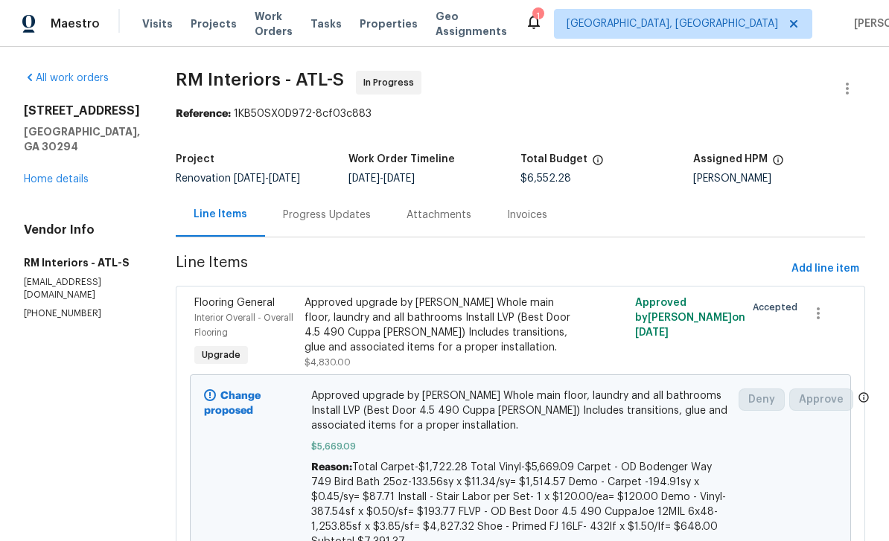
click at [77, 185] on div "[STREET_ADDRESS][PERSON_NAME] Home details" at bounding box center [82, 145] width 116 height 83
click at [67, 185] on link "Home details" at bounding box center [56, 179] width 65 height 10
